Goal: Transaction & Acquisition: Purchase product/service

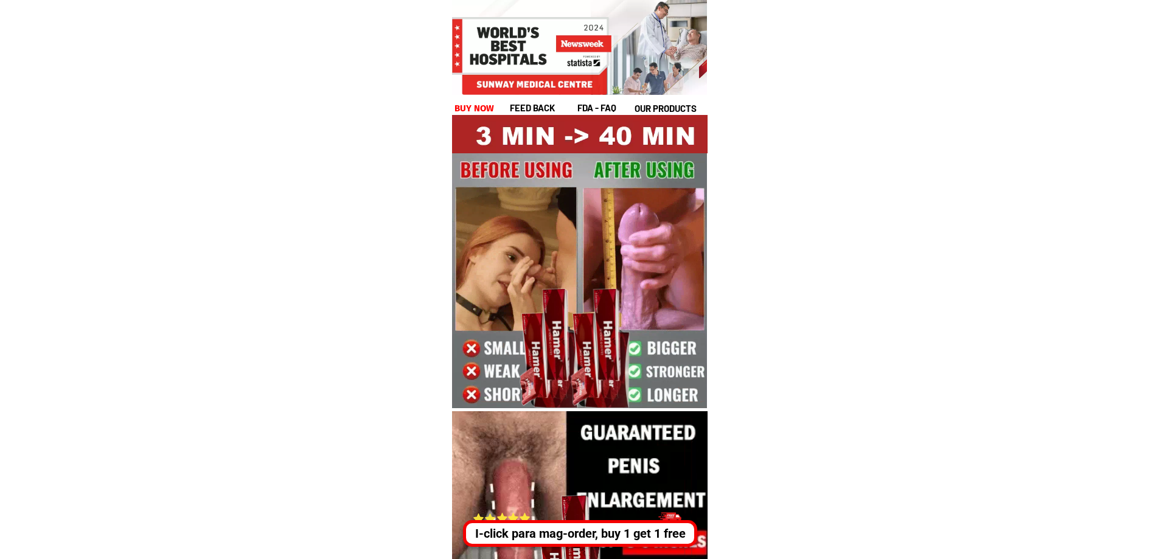
drag, startPoint x: 487, startPoint y: 37, endPoint x: 565, endPoint y: 81, distance: 88.8
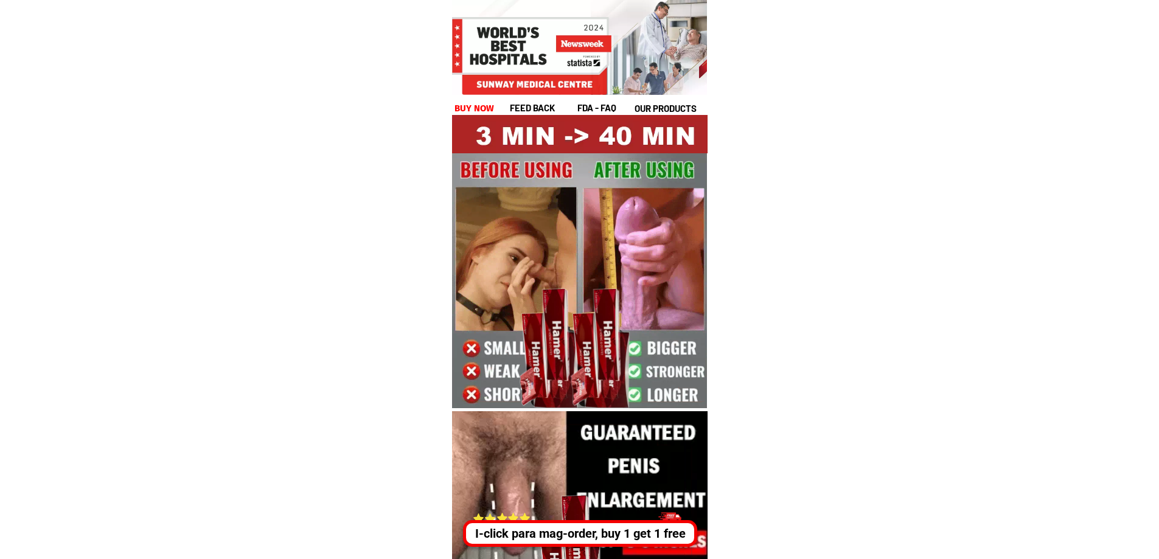
click at [565, 81] on div at bounding box center [530, 56] width 161 height 78
drag, startPoint x: 581, startPoint y: 110, endPoint x: 517, endPoint y: 108, distance: 63.3
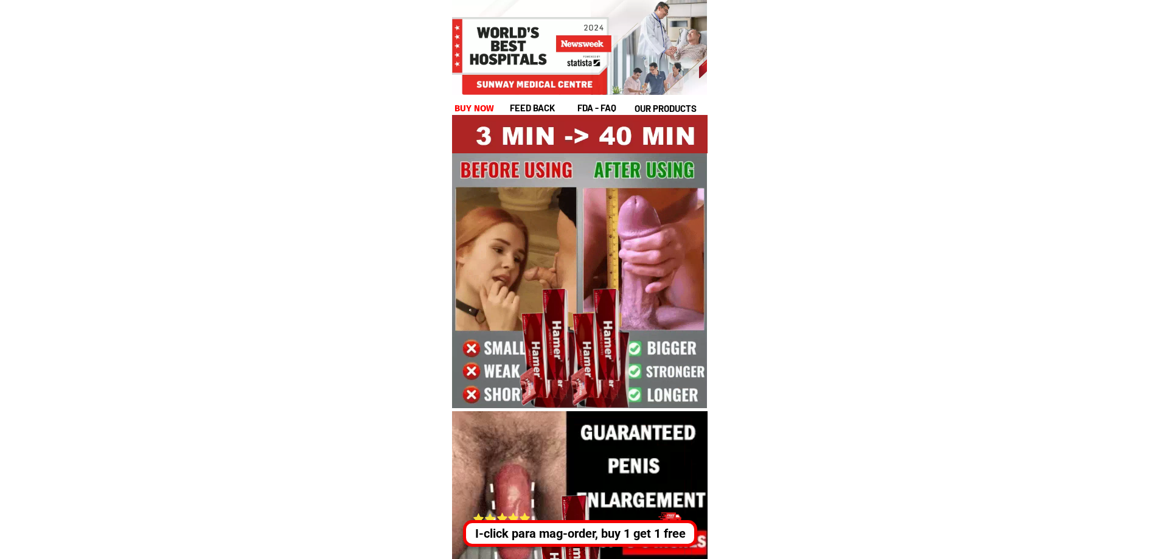
click at [517, 108] on div "feed back fda - FAQ our products buy now" at bounding box center [580, 72] width 256 height 88
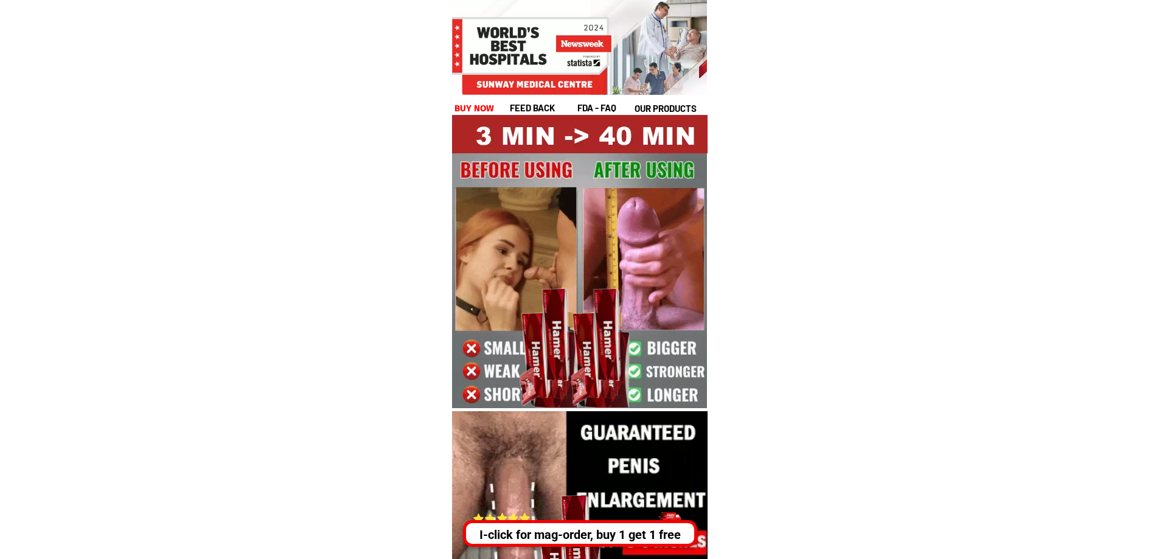
click at [524, 57] on div at bounding box center [530, 56] width 161 height 78
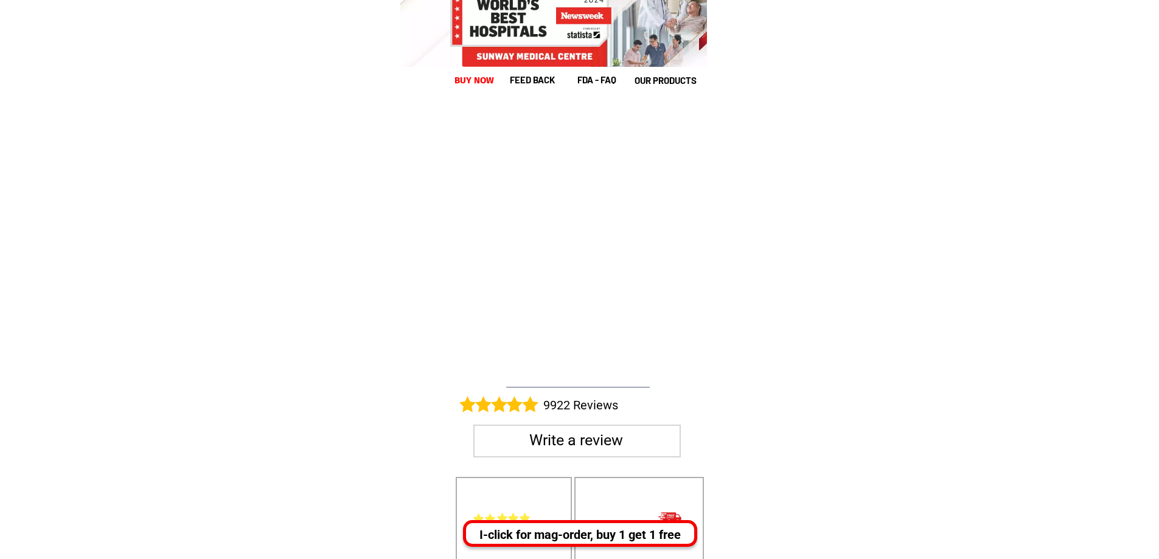
scroll to position [23529, 0]
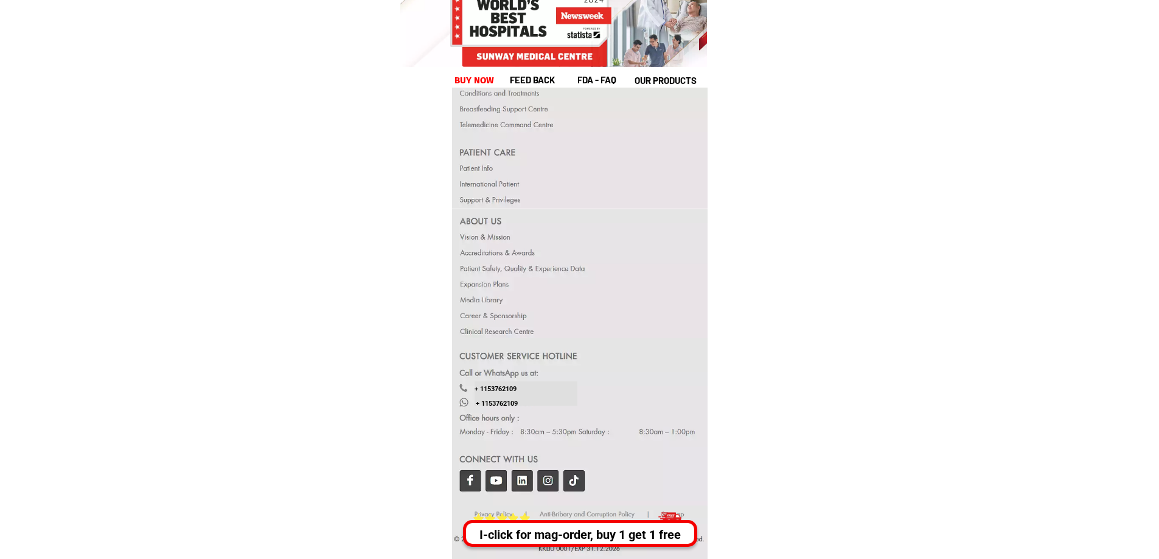
click at [466, 483] on div at bounding box center [580, 421] width 256 height 167
click at [480, 514] on div at bounding box center [478, 519] width 10 height 11
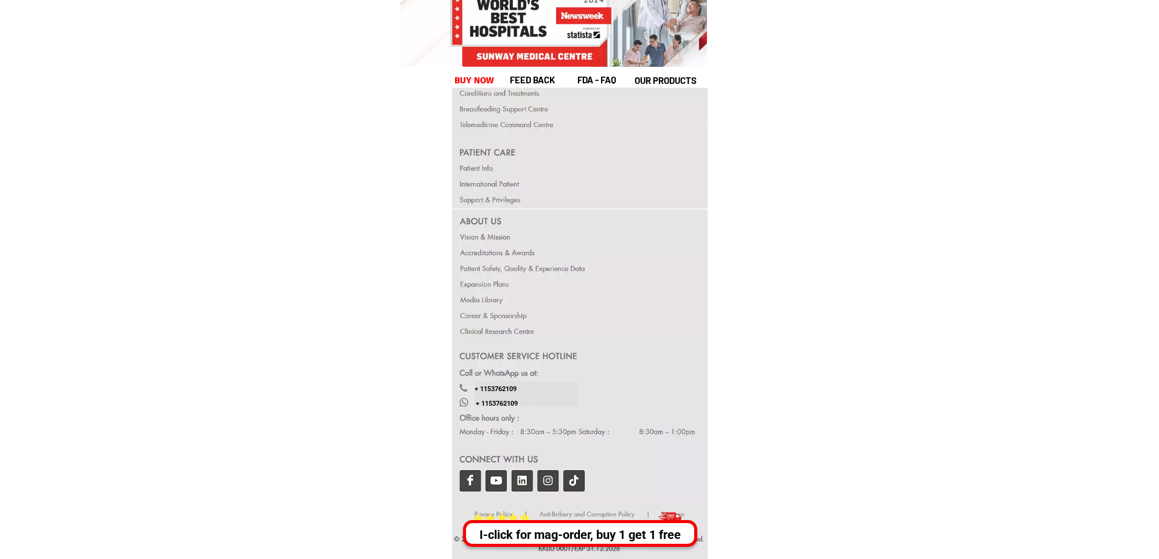
click at [480, 514] on div at bounding box center [479, 519] width 10 height 11
